Goal: Task Accomplishment & Management: Manage account settings

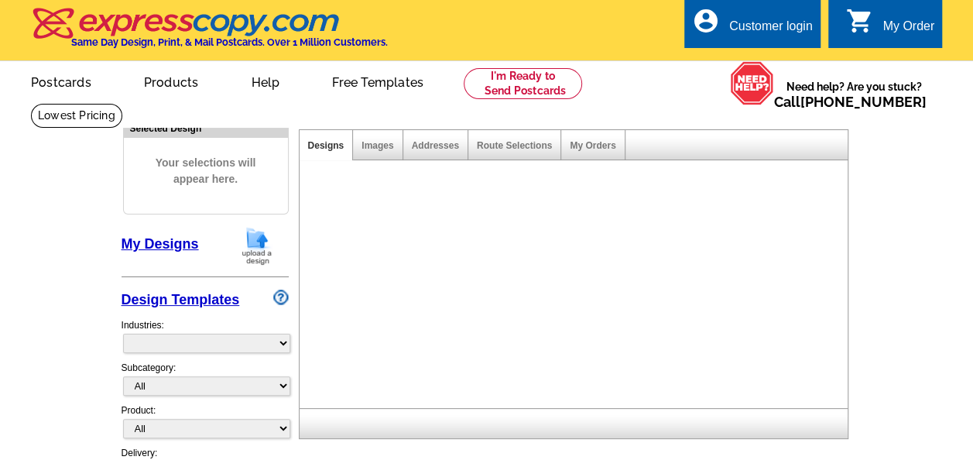
click at [769, 22] on div "Customer login" at bounding box center [771, 30] width 84 height 22
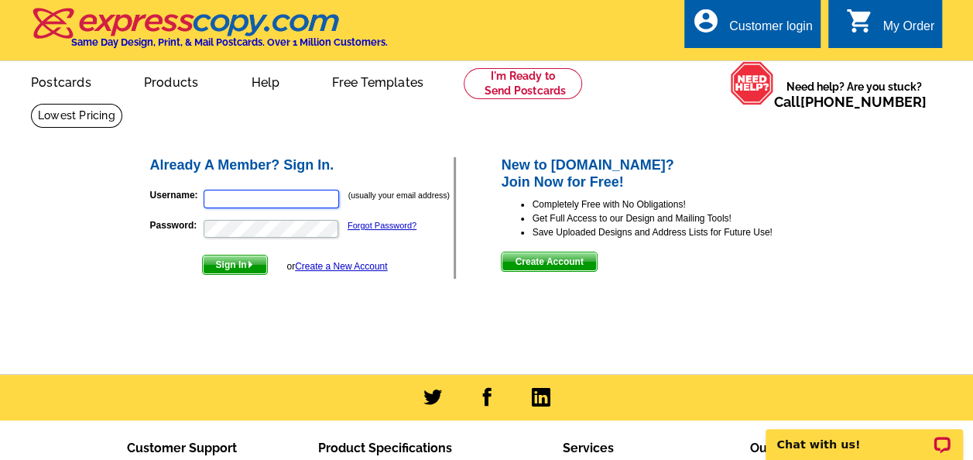
click at [229, 200] on input "Username:" at bounding box center [271, 199] width 135 height 19
type input "[EMAIL_ADDRESS][DOMAIN_NAME]"
click at [224, 267] on span "Sign In" at bounding box center [235, 264] width 64 height 19
